Goal: Transaction & Acquisition: Subscribe to service/newsletter

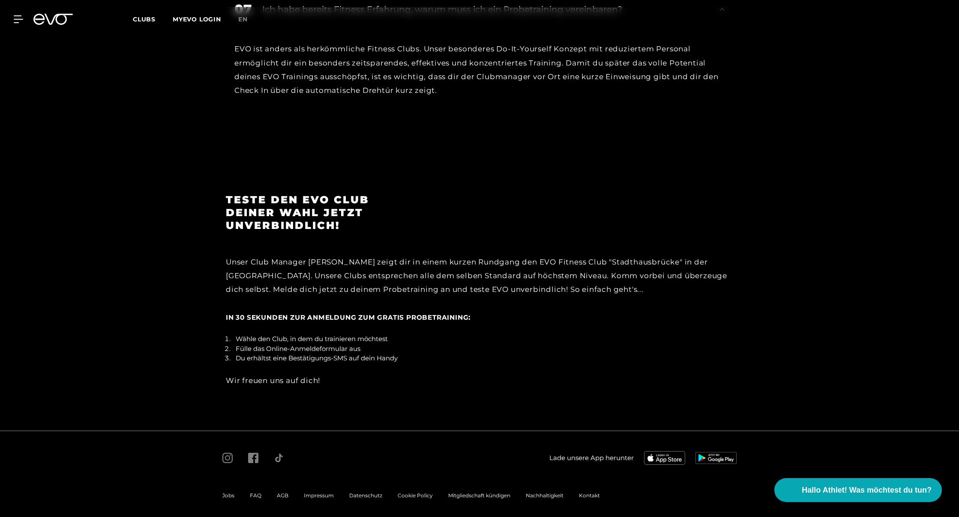
scroll to position [1506, 0]
click at [832, 487] on span "Hallo Athlet! Was möchtest du tun?" at bounding box center [867, 490] width 136 height 12
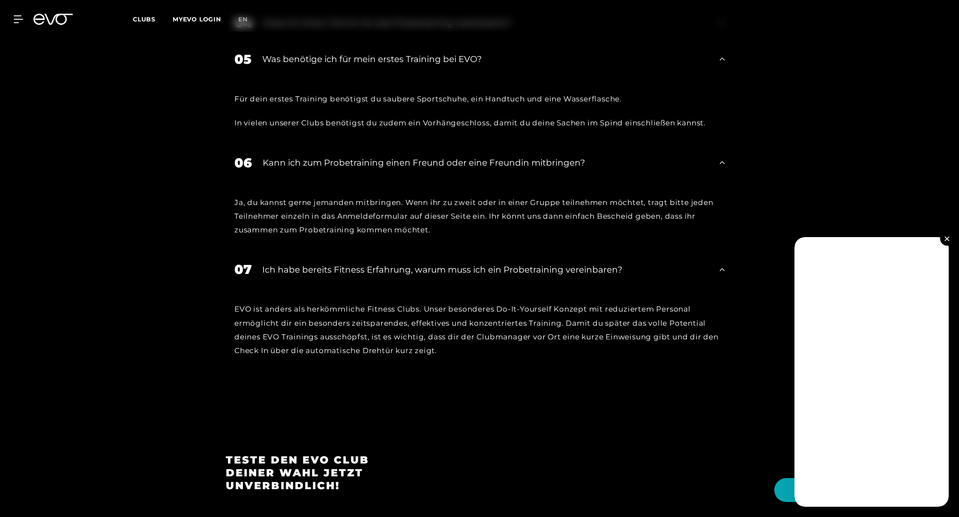
scroll to position [1246, 0]
drag, startPoint x: 738, startPoint y: 222, endPoint x: 946, endPoint y: 238, distance: 208.8
click at [946, 238] on img at bounding box center [946, 238] width 5 height 5
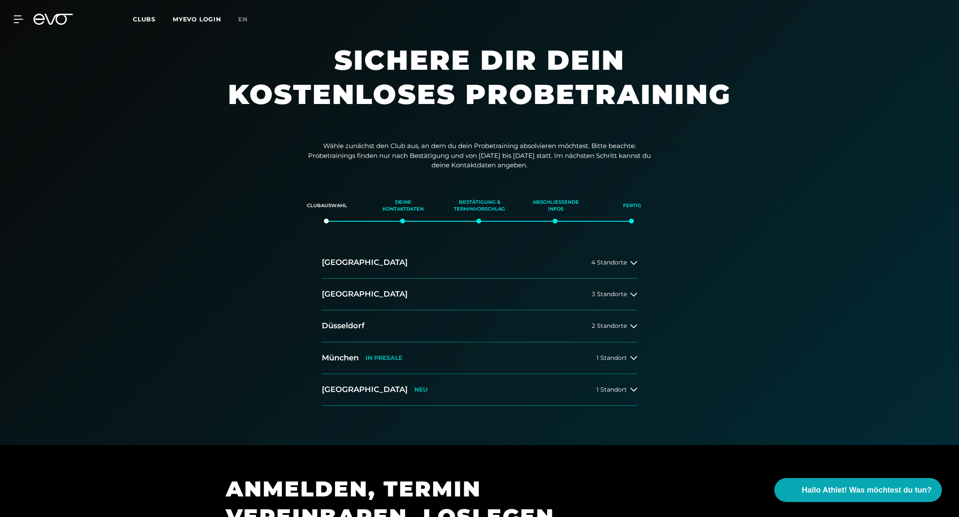
scroll to position [0, 0]
drag, startPoint x: 141, startPoint y: 106, endPoint x: 798, endPoint y: 124, distance: 657.8
click at [798, 124] on section "Sichere dir dein kostenloses Probetraining" at bounding box center [479, 86] width 959 height 86
click at [20, 20] on icon at bounding box center [20, 19] width 12 height 7
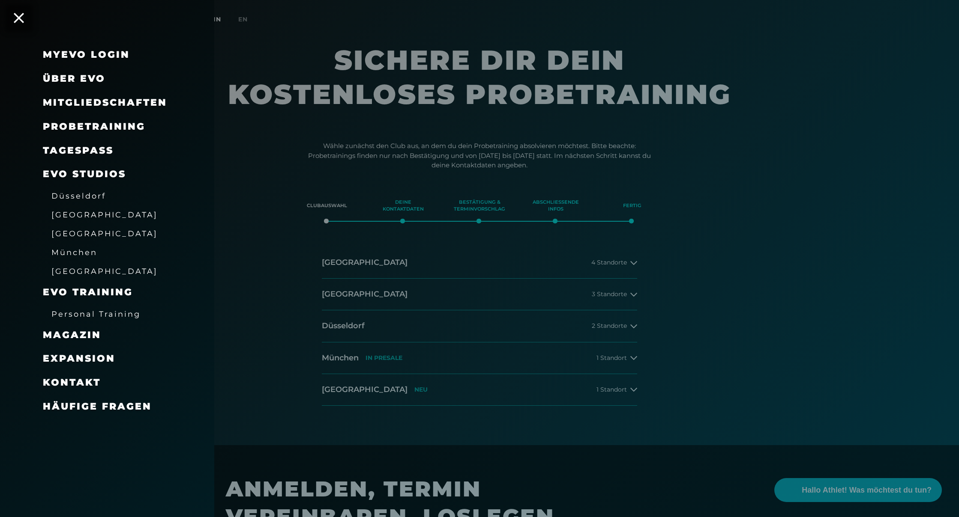
click at [74, 403] on span "Häufige Fragen" at bounding box center [97, 407] width 109 height 12
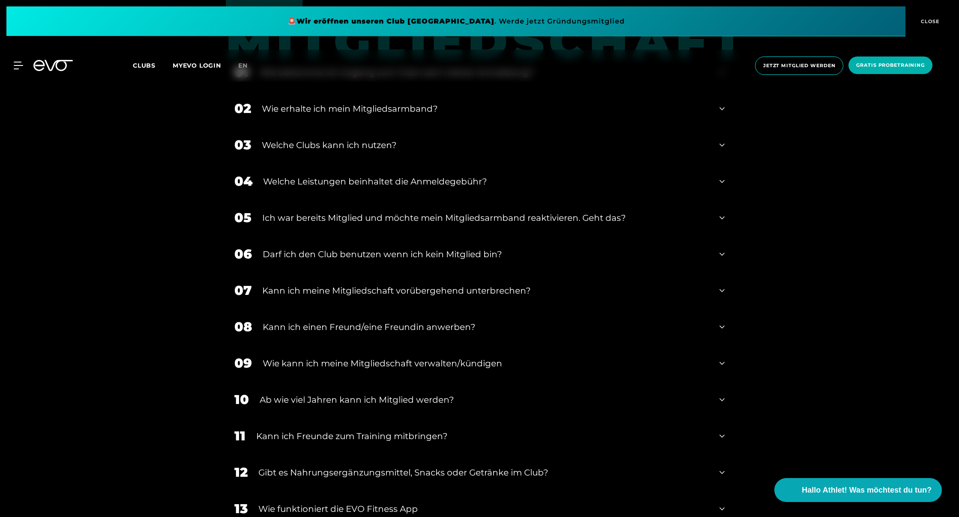
scroll to position [532, 0]
click at [723, 144] on icon at bounding box center [721, 145] width 5 height 10
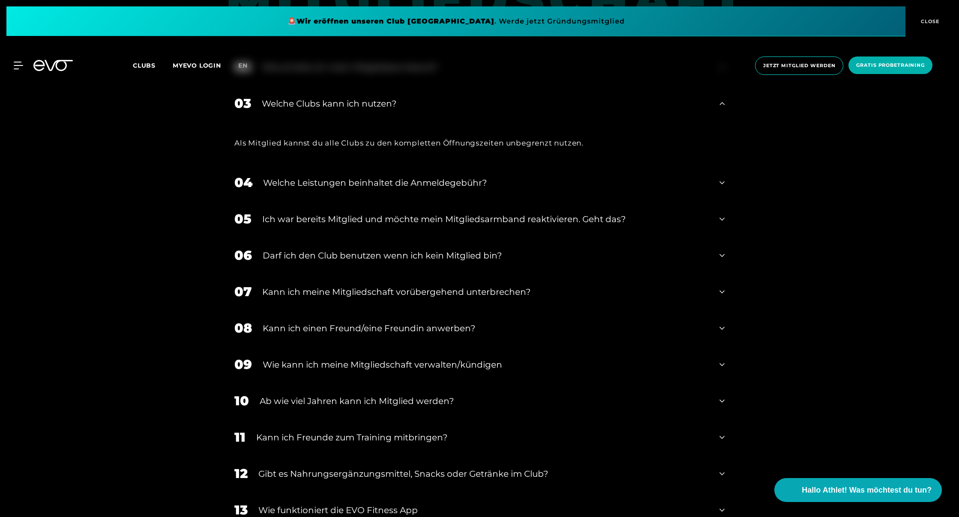
scroll to position [579, 0]
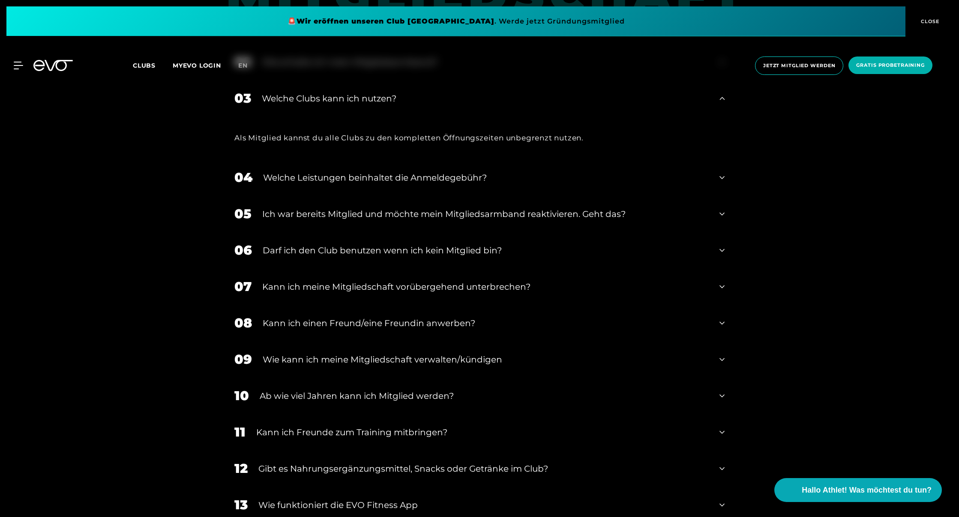
click at [724, 178] on icon at bounding box center [721, 178] width 5 height 10
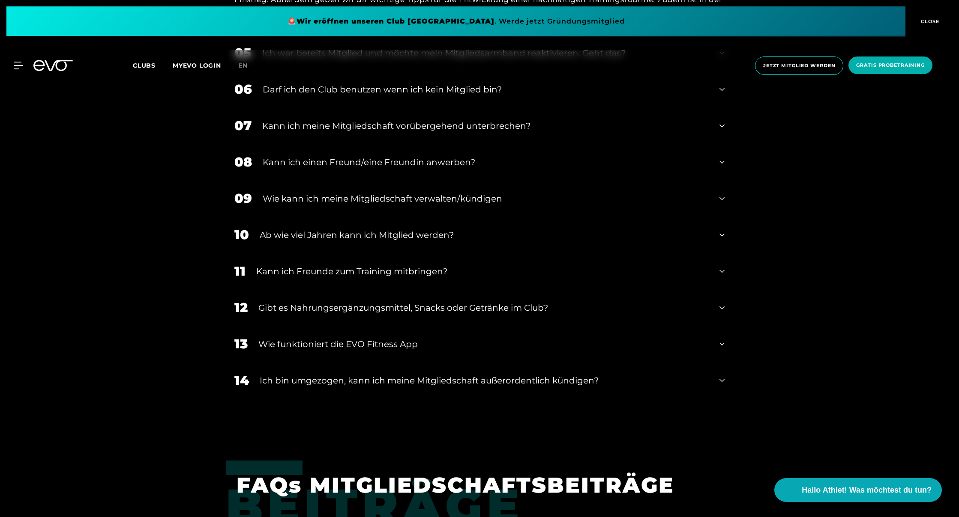
scroll to position [825, 0]
click at [723, 124] on icon at bounding box center [721, 125] width 5 height 10
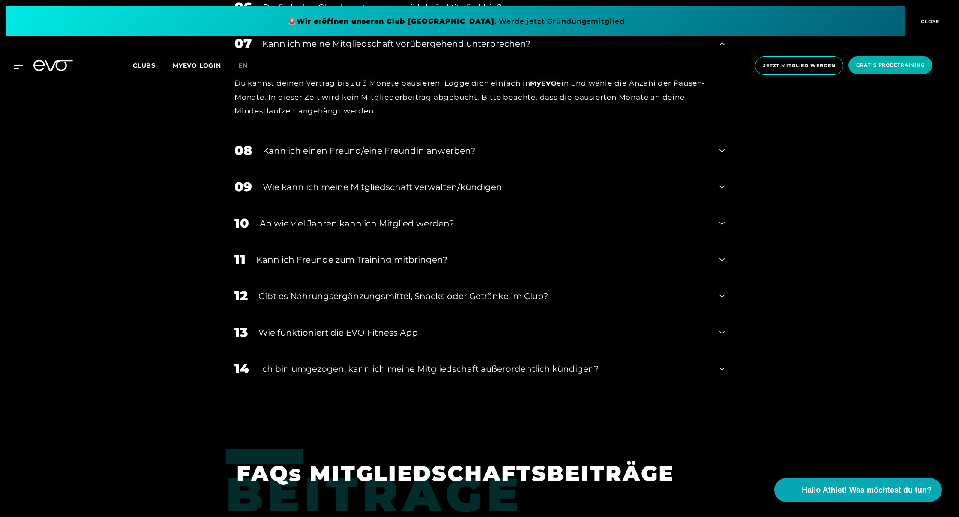
scroll to position [907, 0]
click at [721, 218] on icon at bounding box center [721, 223] width 5 height 10
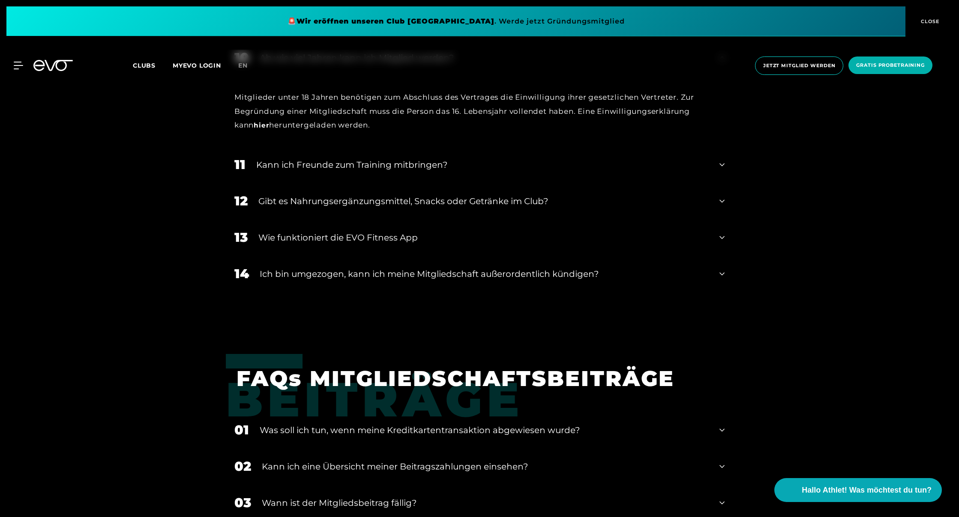
scroll to position [1073, 0]
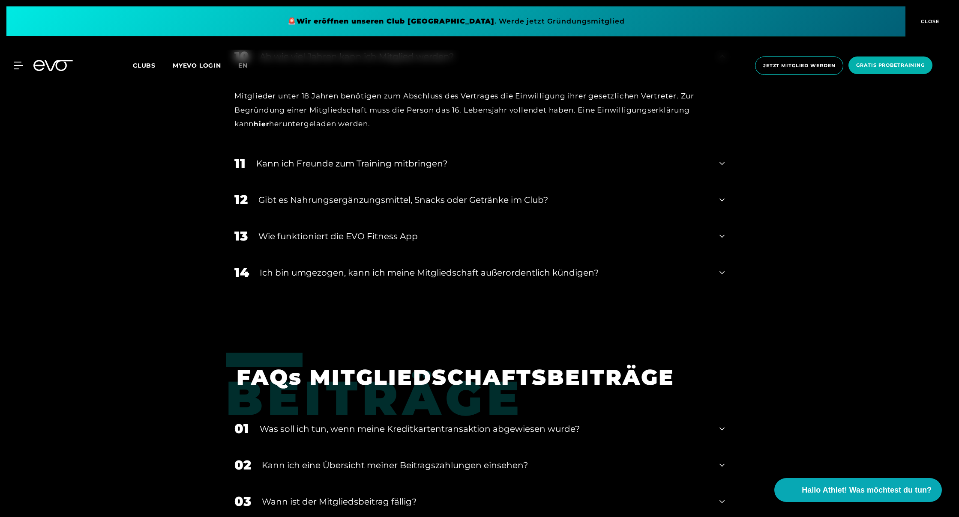
click at [725, 198] on div "12 Gibt es Nahrungsergänzungsmittel, Snacks oder Getränke im Club?" at bounding box center [479, 200] width 507 height 36
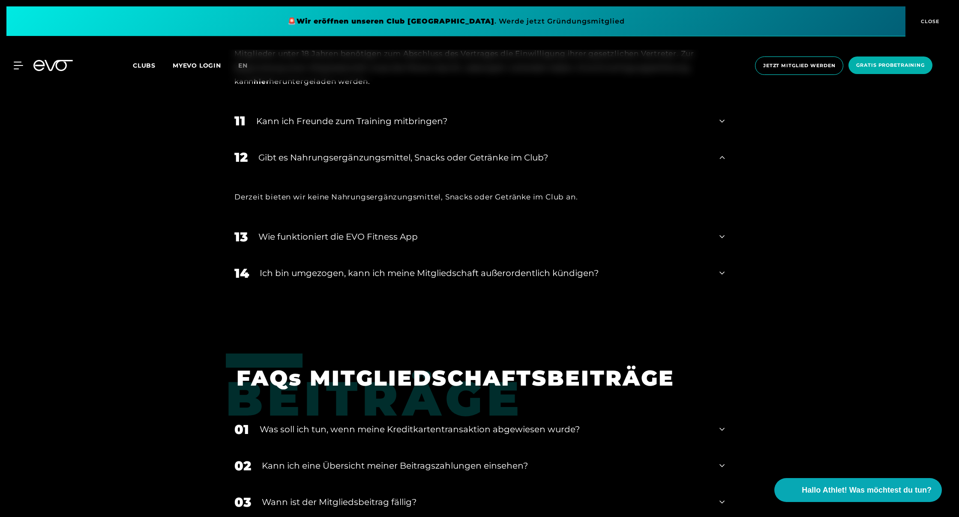
scroll to position [1118, 0]
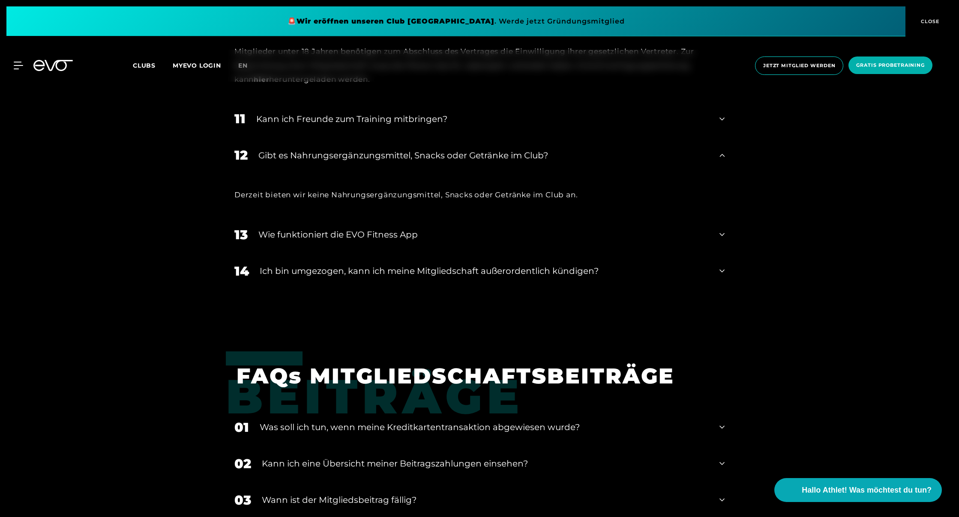
click at [723, 232] on icon at bounding box center [721, 235] width 5 height 10
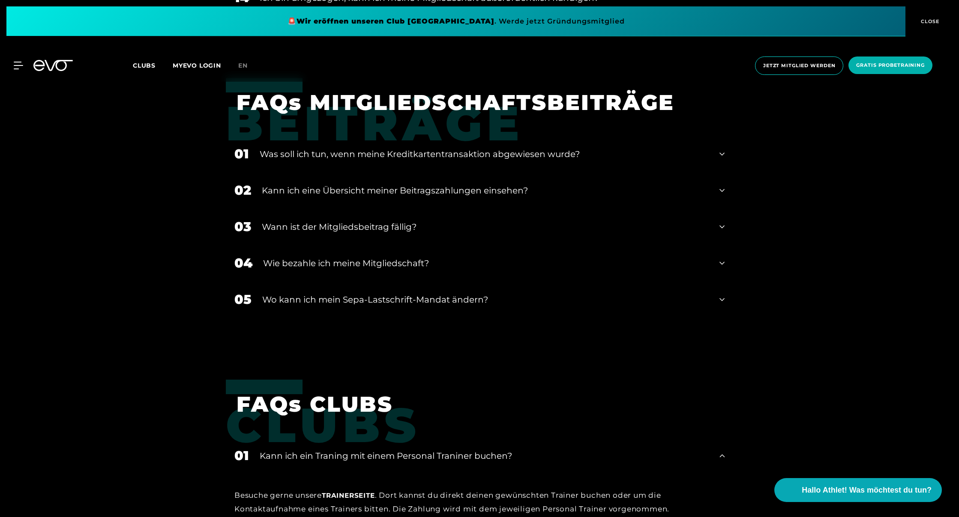
scroll to position [1449, 0]
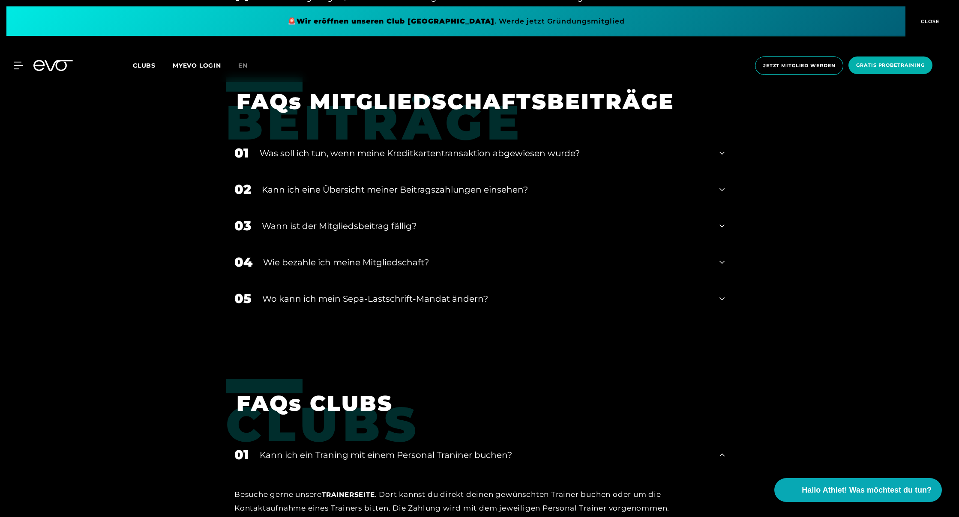
click at [720, 222] on icon at bounding box center [721, 226] width 5 height 10
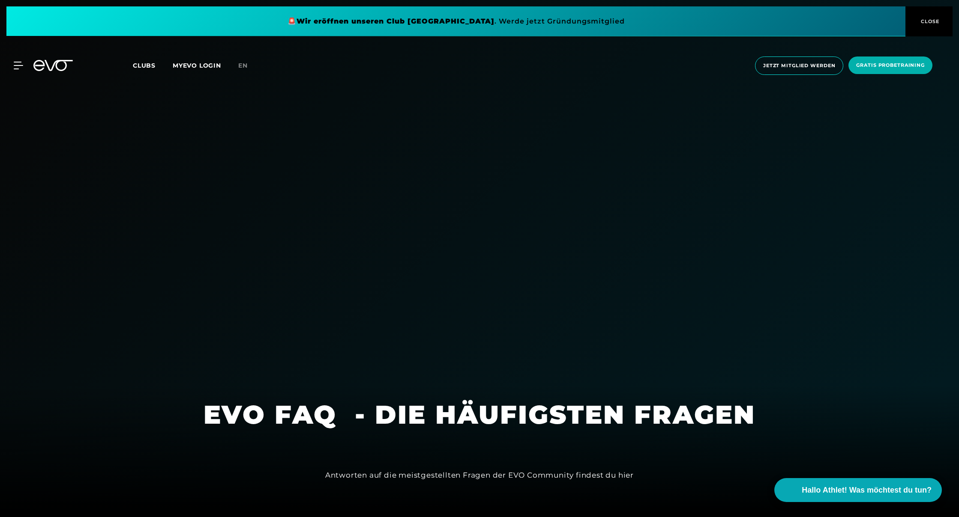
scroll to position [6, 0]
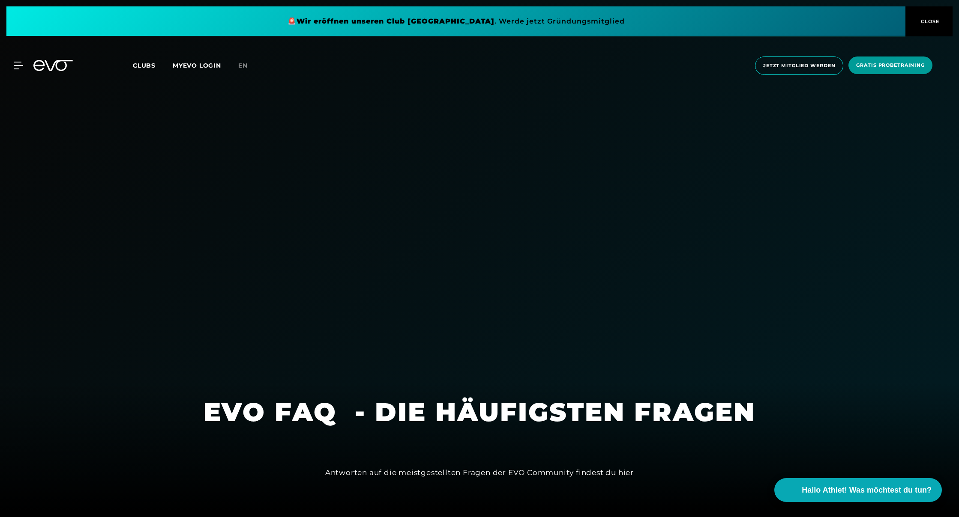
click at [929, 20] on span "CLOSE" at bounding box center [928, 22] width 21 height 8
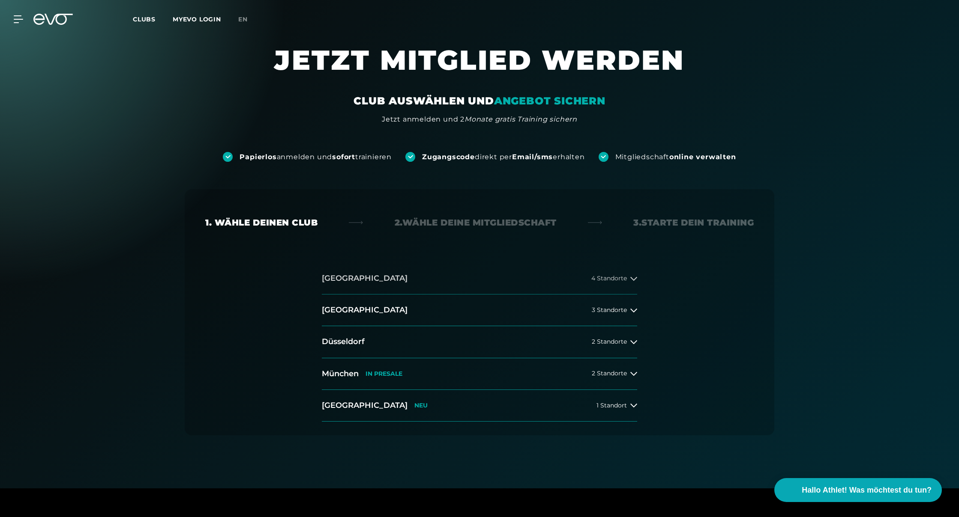
click at [636, 278] on icon at bounding box center [633, 278] width 7 height 7
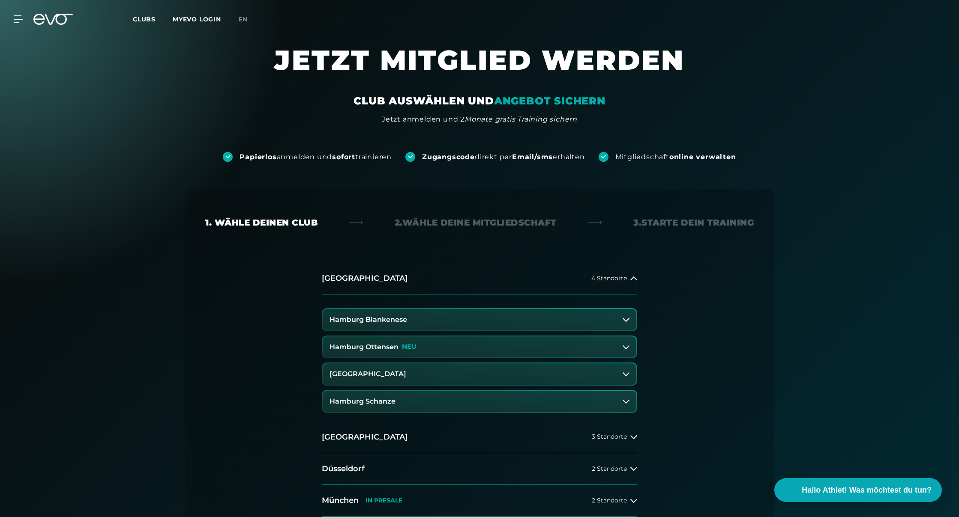
click at [553, 351] on button "Hamburg Ottensen NEU" at bounding box center [480, 347] width 314 height 21
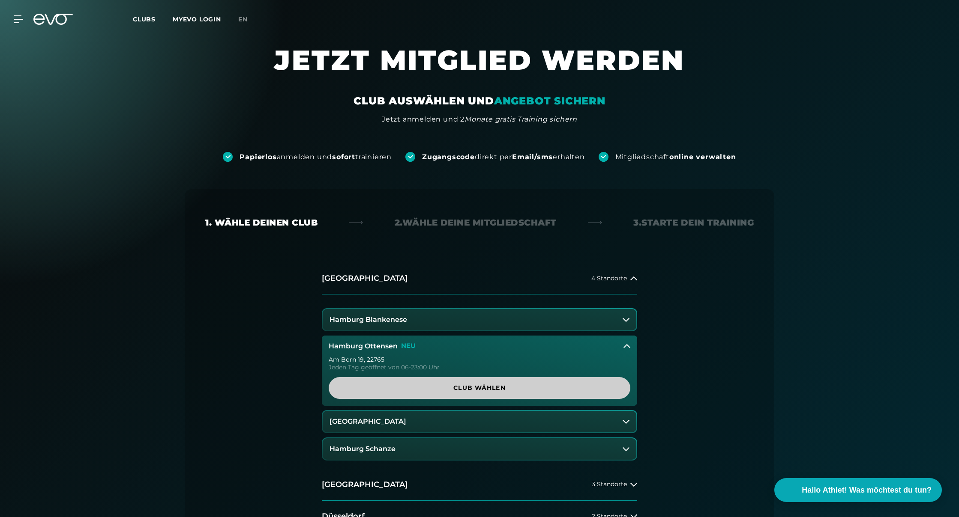
click at [544, 389] on span "Club wählen" at bounding box center [479, 388] width 260 height 9
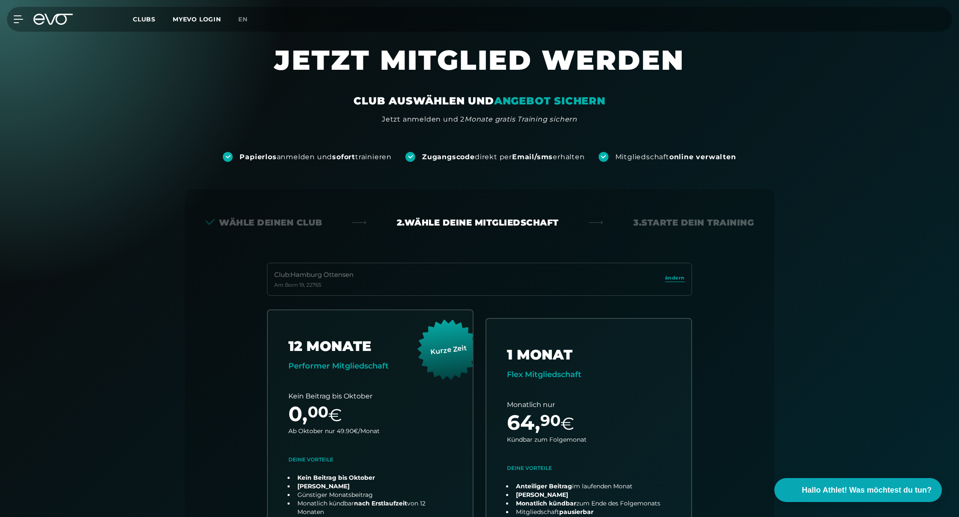
scroll to position [189, 0]
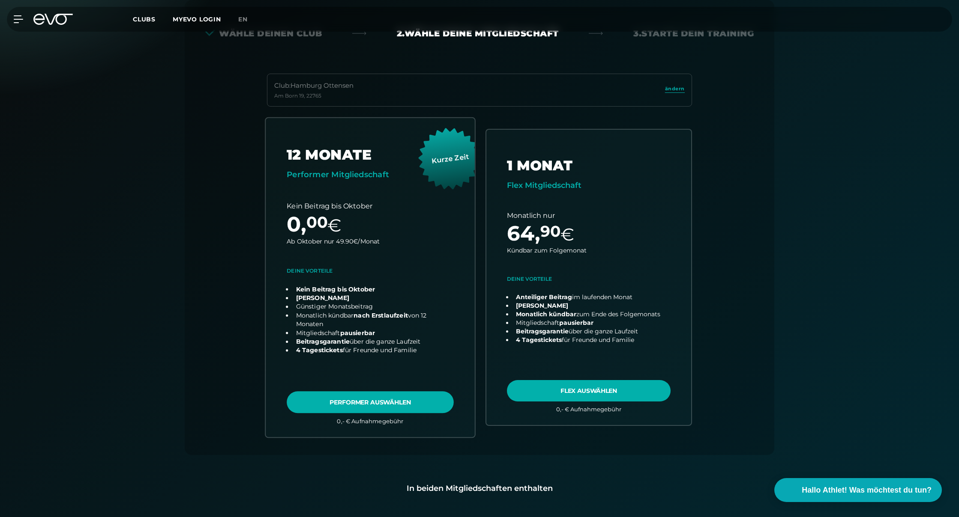
click at [313, 402] on link "choose plan" at bounding box center [370, 277] width 209 height 319
